Goal: Complete application form

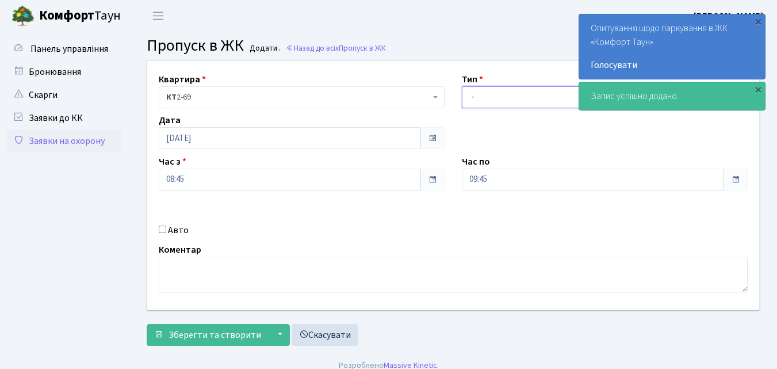
click at [472, 100] on select "- Доставка Таксі Гості Сервіс" at bounding box center [605, 97] width 286 height 22
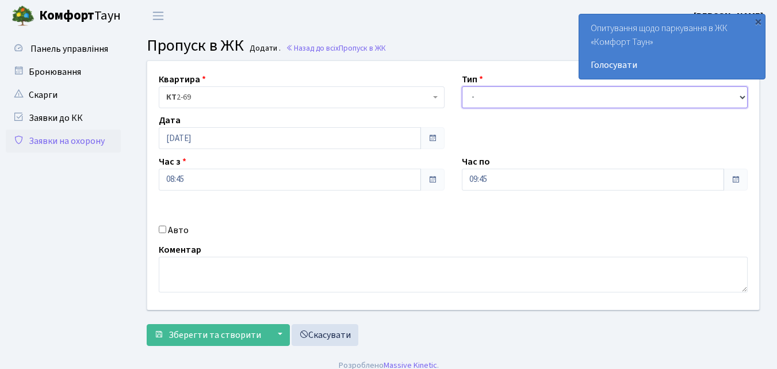
select select "1"
click at [462, 86] on select "- Доставка Таксі Гості Сервіс" at bounding box center [605, 97] width 286 height 22
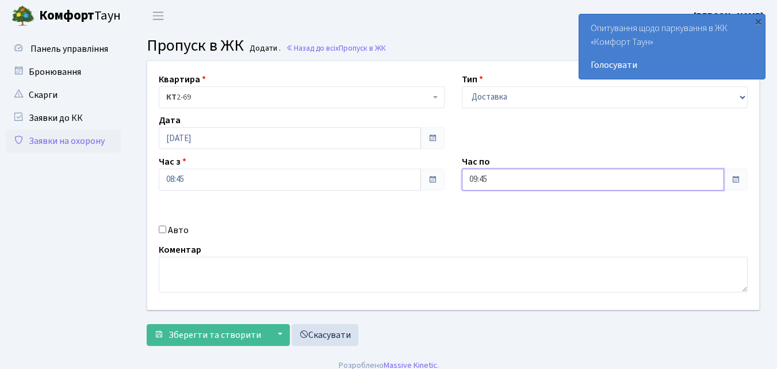
click at [507, 185] on input "09:45" at bounding box center [593, 180] width 262 height 22
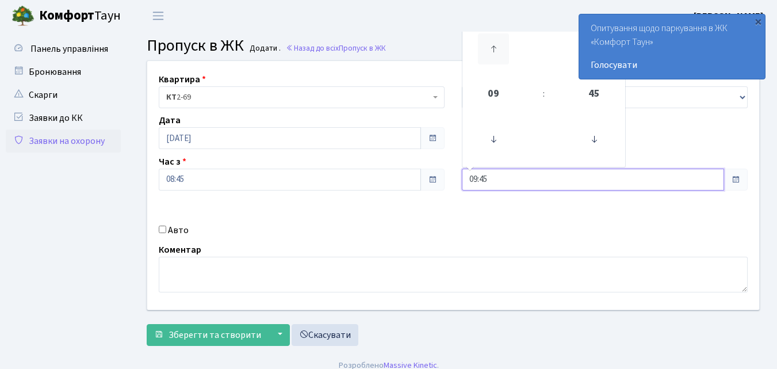
click at [493, 47] on icon at bounding box center [493, 48] width 31 height 31
click at [490, 48] on icon at bounding box center [493, 48] width 31 height 31
click at [487, 49] on icon at bounding box center [493, 48] width 31 height 31
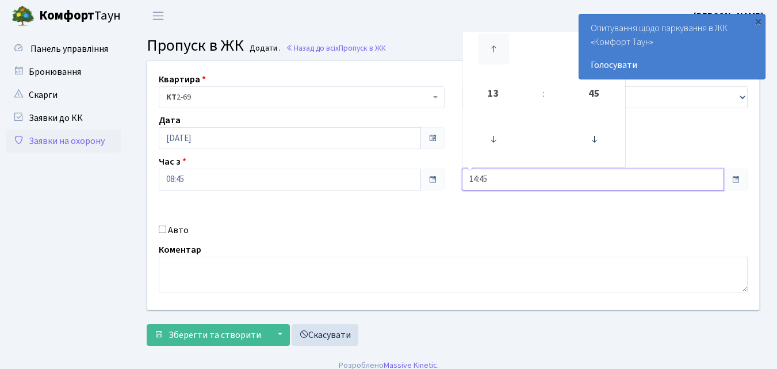
click at [487, 49] on icon at bounding box center [493, 48] width 31 height 31
drag, startPoint x: 487, startPoint y: 49, endPoint x: 430, endPoint y: 67, distance: 59.9
click at [486, 51] on icon at bounding box center [493, 48] width 31 height 31
type input "17:45"
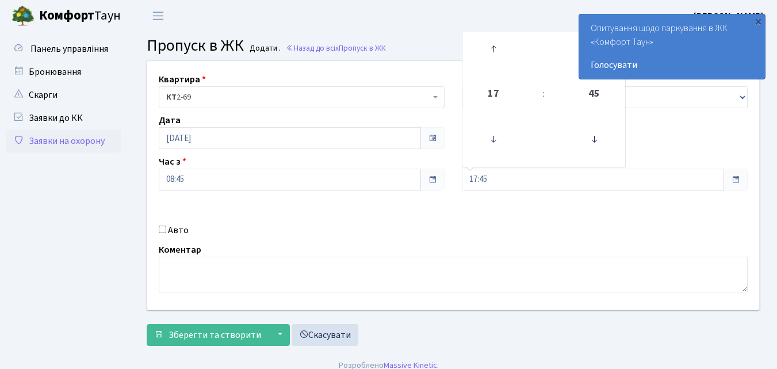
click at [163, 228] on input "Авто" at bounding box center [162, 229] width 7 height 7
checkbox input "true"
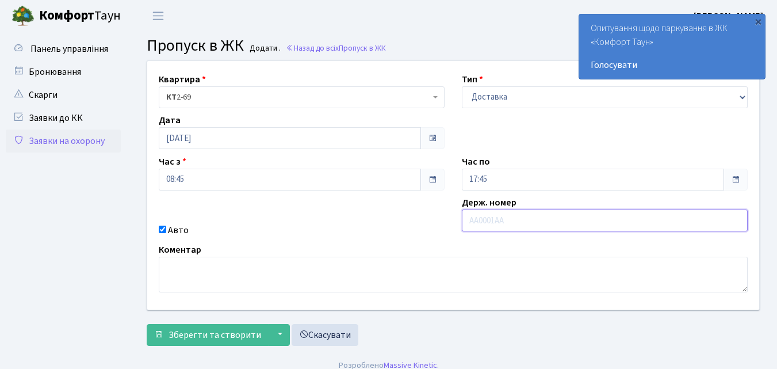
click at [482, 224] on input "text" at bounding box center [605, 220] width 286 height 22
type input "КА2447ЕВ"
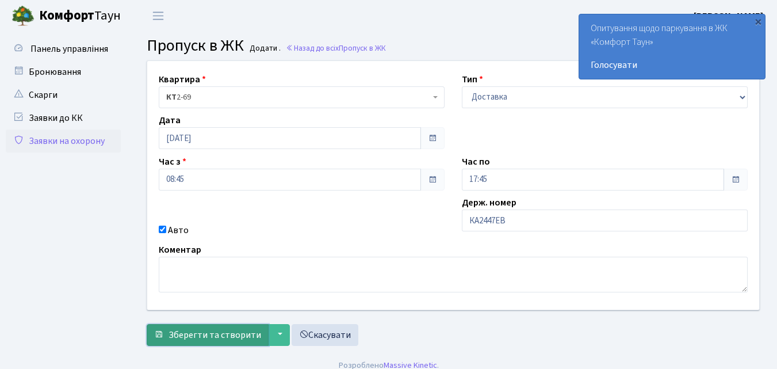
click at [207, 333] on span "Зберегти та створити" at bounding box center [215, 335] width 93 height 13
